Goal: Use online tool/utility: Utilize a website feature to perform a specific function

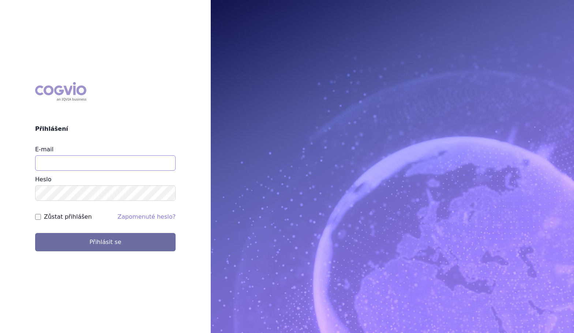
click at [125, 162] on input "E-mail" at bounding box center [105, 162] width 141 height 15
type input "[EMAIL_ADDRESS][PERSON_NAME][DOMAIN_NAME]"
click at [54, 216] on label "Zůstat přihlášen" at bounding box center [68, 216] width 48 height 9
click at [41, 216] on input "Zůstat přihlášen" at bounding box center [38, 217] width 6 height 6
checkbox input "true"
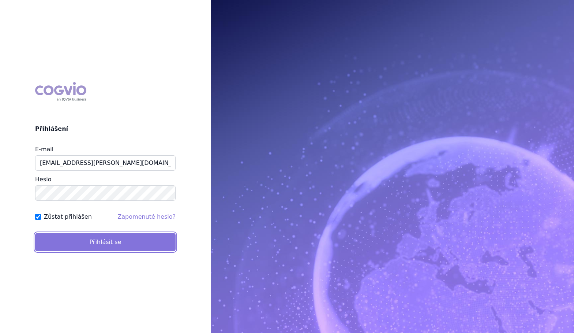
click at [69, 241] on button "Přihlásit se" at bounding box center [105, 242] width 141 height 18
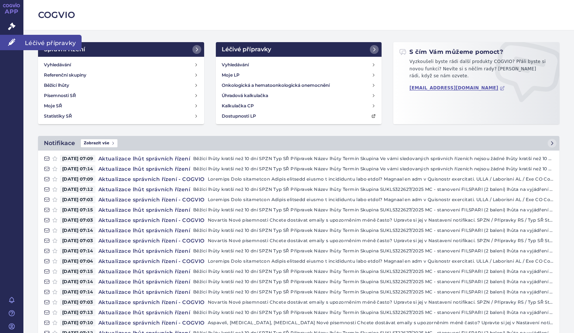
click at [16, 41] on link "Léčivé přípravky" at bounding box center [11, 42] width 23 height 15
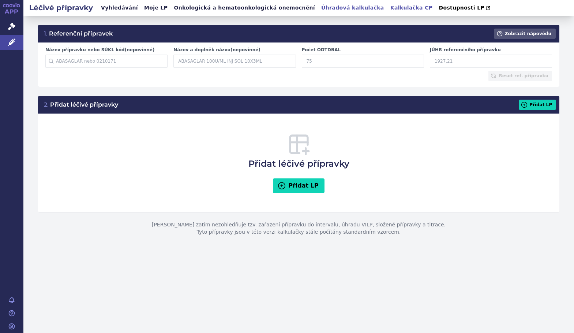
click at [388, 8] on link "Kalkulačka CP" at bounding box center [411, 8] width 47 height 10
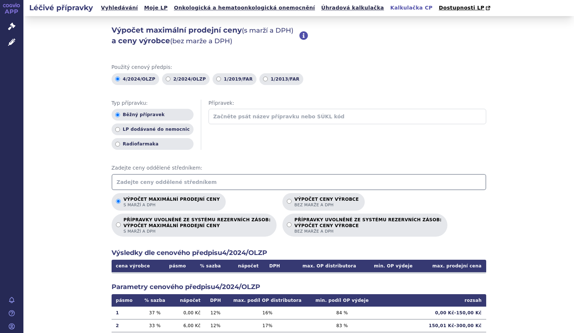
click at [227, 176] on input "text" at bounding box center [299, 182] width 375 height 16
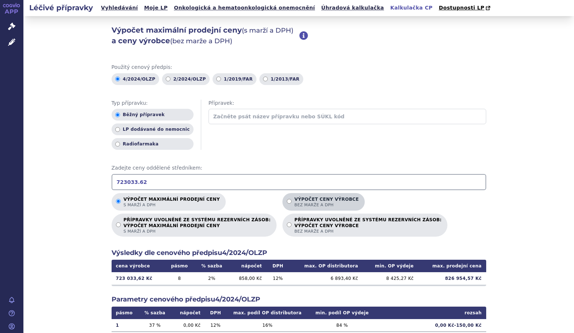
type input "723033.62"
click at [295, 199] on p "Výpočet ceny výrobce bez marže a DPH" at bounding box center [327, 202] width 64 height 11
click at [287, 199] on input "Výpočet ceny výrobce bez marže a DPH" at bounding box center [289, 201] width 5 height 5
radio input "true"
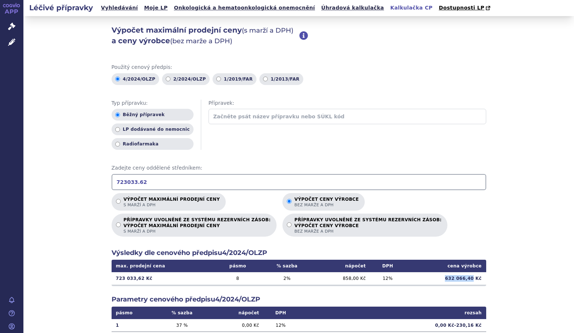
drag, startPoint x: 450, startPoint y: 281, endPoint x: 472, endPoint y: 280, distance: 22.0
click at [472, 280] on td "632 066,40 Kč" at bounding box center [446, 278] width 81 height 12
copy td "632 066,40"
click at [212, 179] on input "723033.62" at bounding box center [299, 182] width 375 height 16
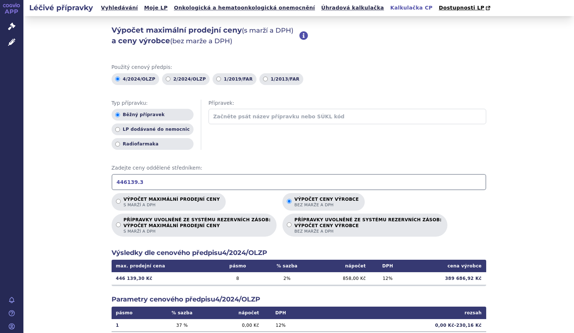
drag, startPoint x: 145, startPoint y: 183, endPoint x: 92, endPoint y: 175, distance: 53.4
click at [92, 175] on div "Výpočet maximální prodejní ceny (s marží a DPH) a ceny výrobce (bez marže a DPH…" at bounding box center [298, 229] width 551 height 427
click at [143, 185] on input "330836.22" at bounding box center [299, 182] width 375 height 16
type input "330836.22"
click at [164, 203] on span "s marží a DPH" at bounding box center [172, 204] width 96 height 5
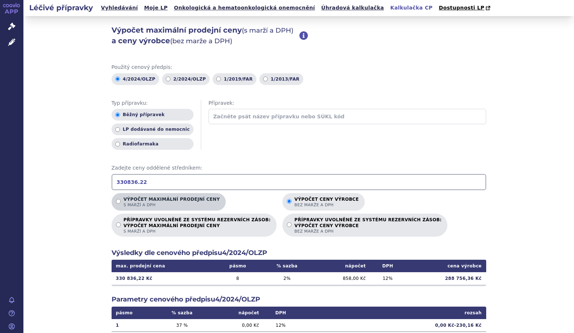
click at [121, 203] on input "Výpočet maximální prodejní ceny s marží a DPH" at bounding box center [118, 201] width 5 height 5
radio input "true"
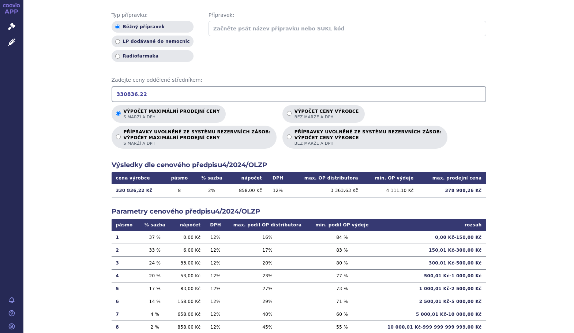
scroll to position [98, 0]
